Goal: Navigation & Orientation: Find specific page/section

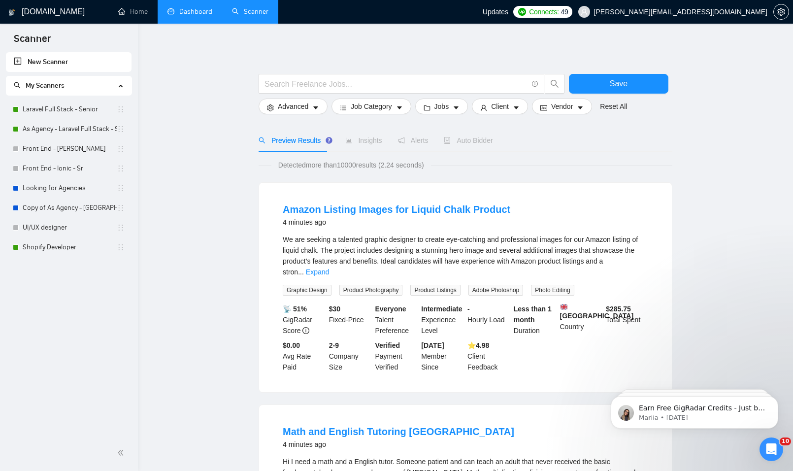
click at [190, 16] on link "Dashboard" at bounding box center [189, 11] width 45 height 8
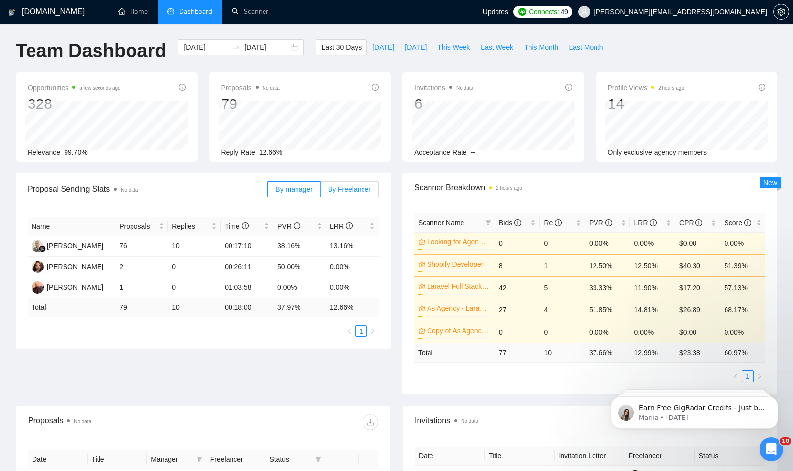
click at [339, 189] on span "By Freelancer" at bounding box center [349, 189] width 43 height 8
click at [321, 192] on input "By Freelancer" at bounding box center [321, 192] width 0 height 0
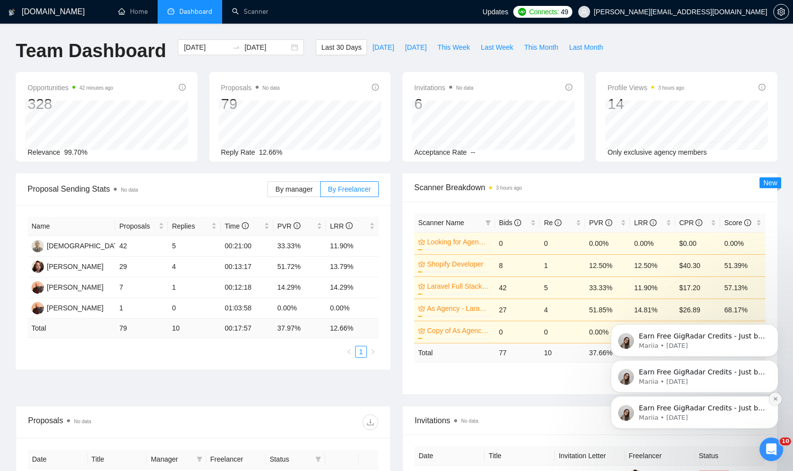
click at [776, 397] on icon "Dismiss notification" at bounding box center [775, 398] width 5 height 5
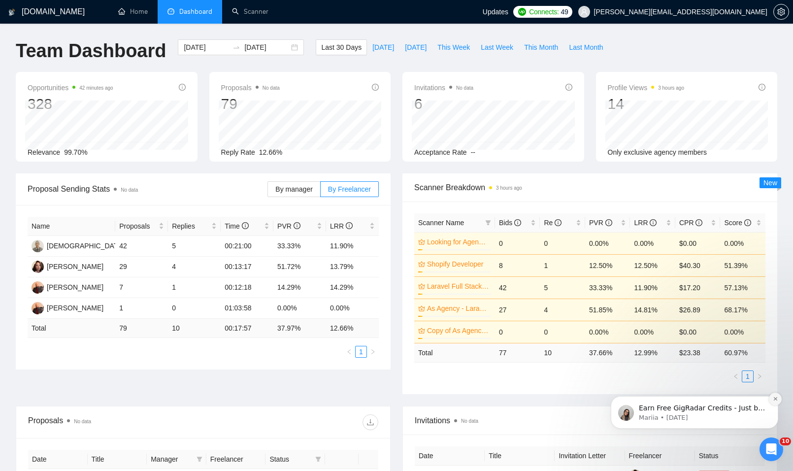
click at [776, 399] on icon "Dismiss notification" at bounding box center [775, 398] width 5 height 5
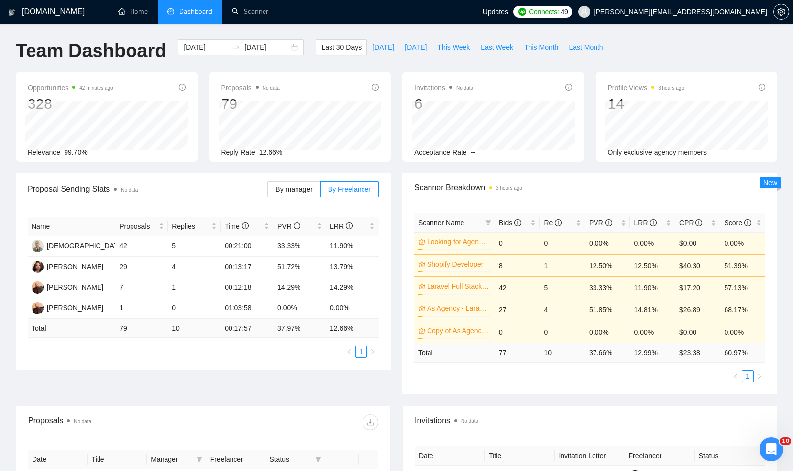
click at [774, 446] on icon "Open Intercom Messenger" at bounding box center [771, 449] width 16 height 16
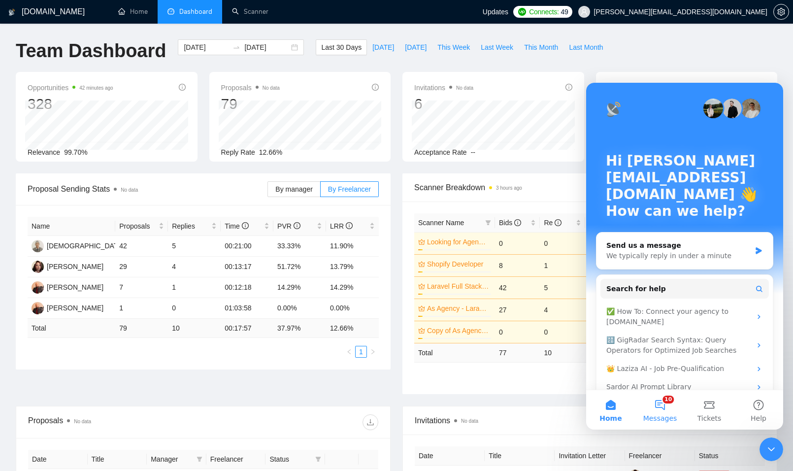
click at [660, 401] on button "10 Messages" at bounding box center [659, 409] width 49 height 39
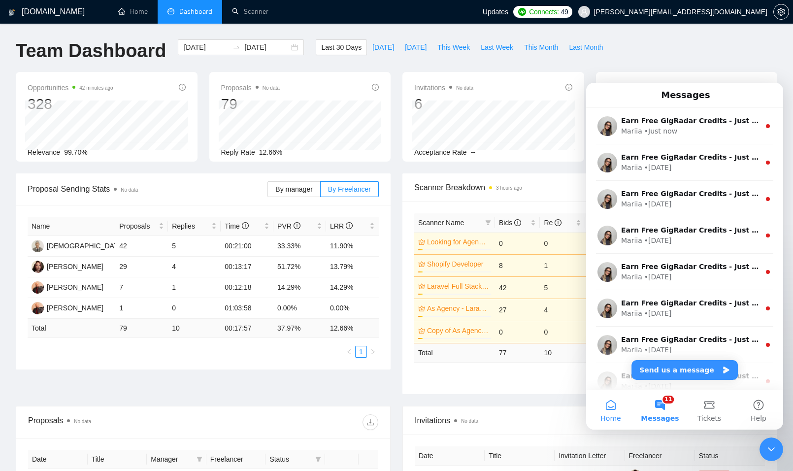
click at [615, 407] on button "Home" at bounding box center [610, 409] width 49 height 39
